Goal: Navigation & Orientation: Go to known website

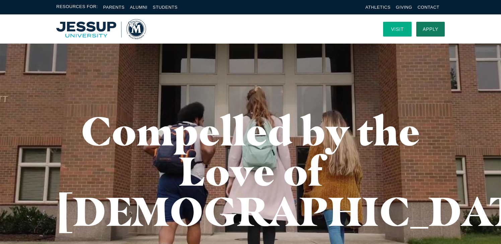
click at [405, 30] on link "Visit" at bounding box center [397, 29] width 28 height 15
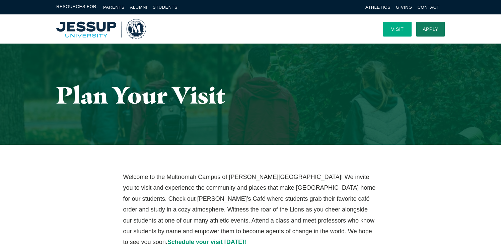
click at [403, 28] on link "Visit" at bounding box center [397, 29] width 28 height 15
click at [74, 26] on img "Home" at bounding box center [101, 29] width 90 height 20
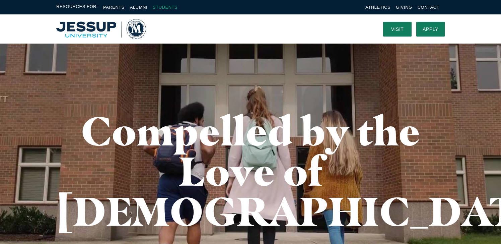
click at [164, 7] on link "Students" at bounding box center [165, 7] width 25 height 5
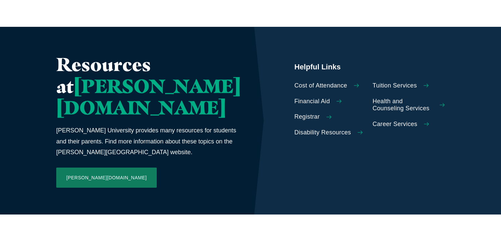
scroll to position [305, 0]
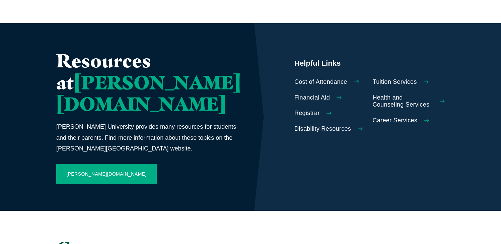
click at [91, 164] on link "[PERSON_NAME][DOMAIN_NAME]" at bounding box center [106, 174] width 100 height 20
